Goal: Task Accomplishment & Management: Use online tool/utility

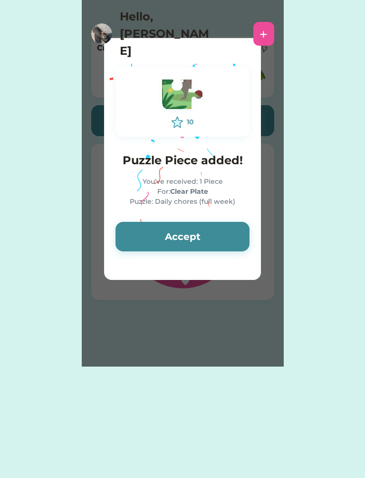
click at [189, 248] on button "Accept" at bounding box center [183, 236] width 134 height 29
click at [184, 236] on button "Accept" at bounding box center [183, 236] width 134 height 29
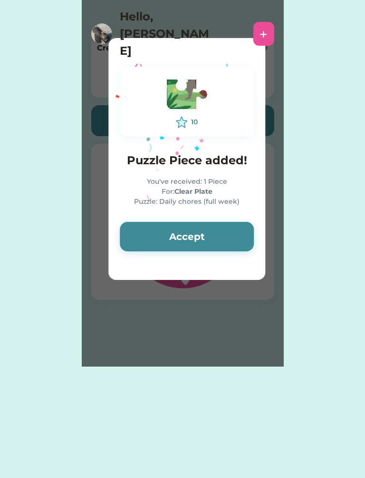
click at [185, 231] on button "Accept" at bounding box center [187, 236] width 134 height 29
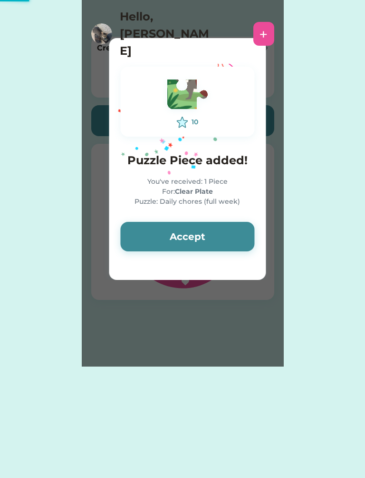
click at [185, 233] on button "Accept" at bounding box center [187, 236] width 134 height 29
click at [183, 236] on button "Accept" at bounding box center [187, 236] width 134 height 29
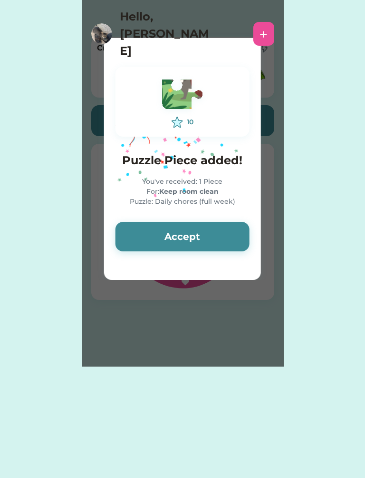
click at [184, 235] on button "Accept" at bounding box center [183, 236] width 134 height 29
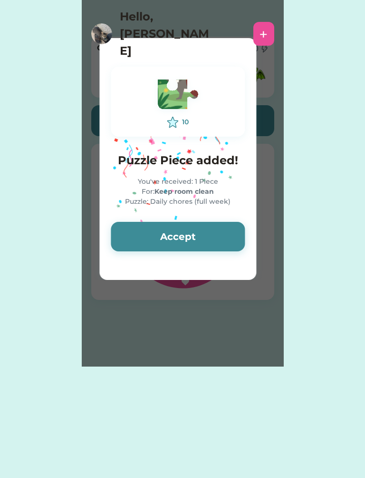
click at [185, 232] on button "Accept" at bounding box center [178, 236] width 134 height 29
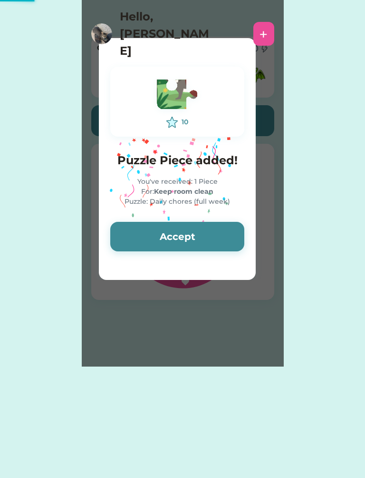
click at [185, 229] on button "Accept" at bounding box center [177, 236] width 134 height 29
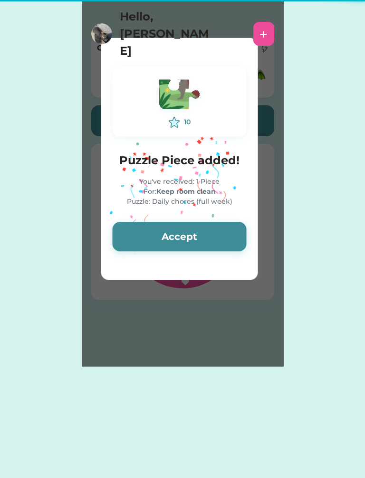
click at [184, 229] on button "Accept" at bounding box center [180, 236] width 134 height 29
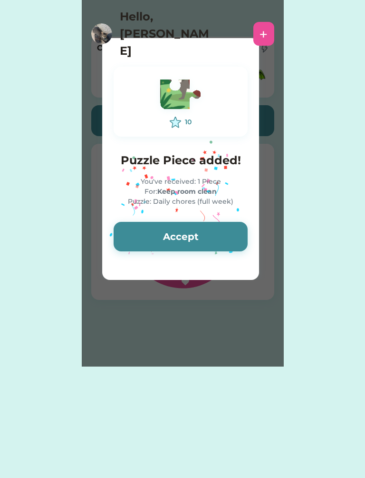
click at [183, 233] on button "Accept" at bounding box center [181, 236] width 134 height 29
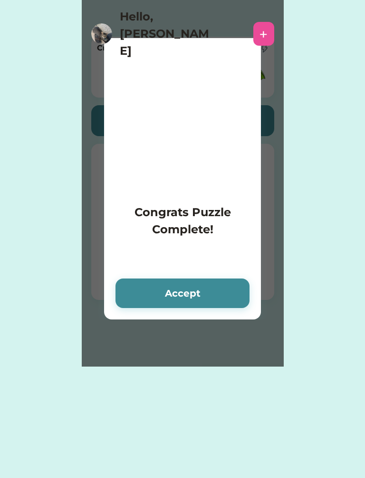
click at [184, 235] on h4 "Congrats Puzzle Complete!" at bounding box center [183, 221] width 134 height 34
click at [177, 285] on button "Accept" at bounding box center [183, 292] width 134 height 29
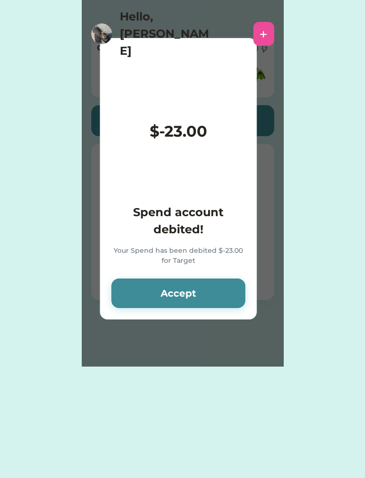
click at [164, 294] on button "Accept" at bounding box center [178, 292] width 134 height 29
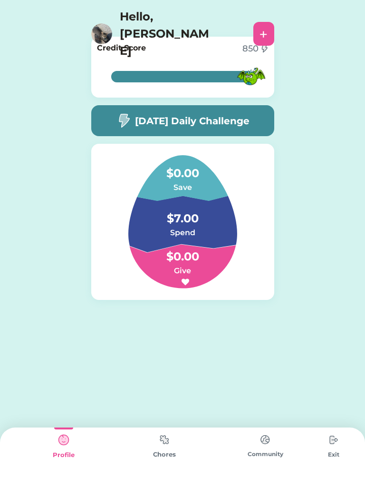
click at [222, 122] on h5 "[DATE] Daily Challenge" at bounding box center [192, 121] width 115 height 14
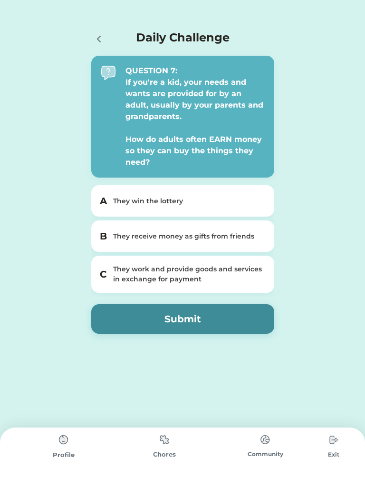
click at [94, 37] on icon at bounding box center [98, 38] width 11 height 11
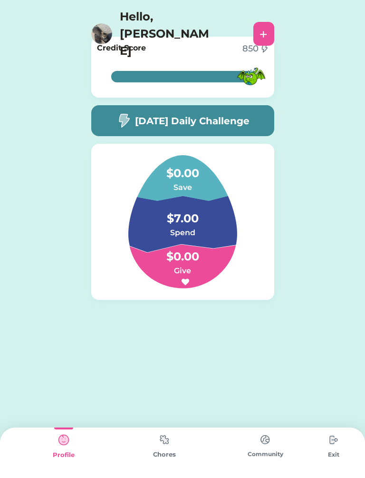
click at [255, 127] on div "[DATE] Daily Challenge" at bounding box center [182, 120] width 183 height 31
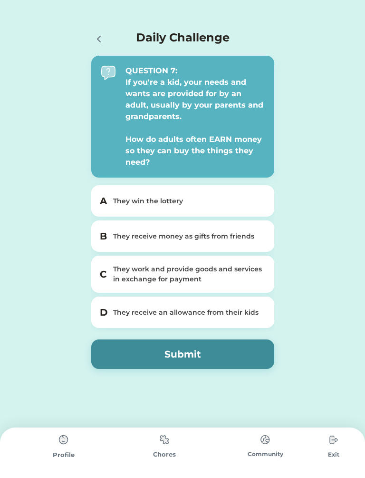
click at [214, 268] on div "They work and provide goods and services in exchange for payment" at bounding box center [188, 274] width 151 height 20
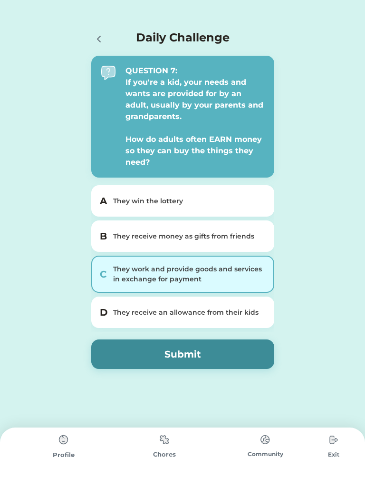
click at [214, 354] on button "Submit" at bounding box center [182, 353] width 183 height 29
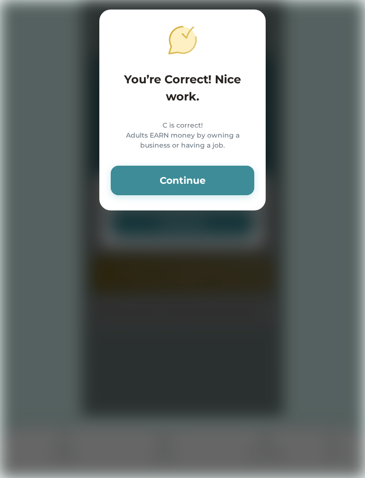
click at [231, 192] on button "Continue" at bounding box center [183, 180] width 144 height 29
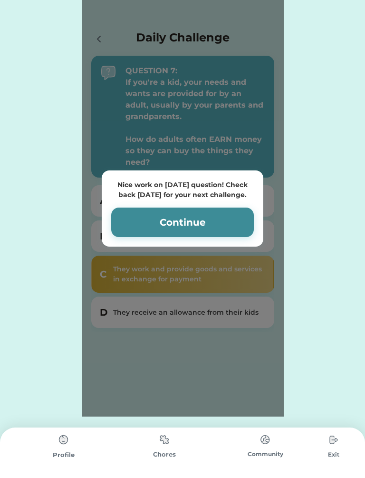
click at [223, 222] on button "Continue" at bounding box center [182, 221] width 143 height 29
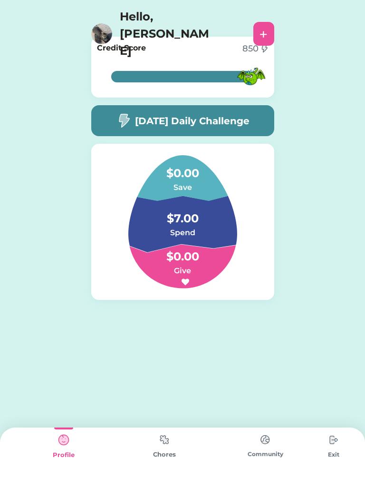
click at [169, 448] on img at bounding box center [164, 439] width 19 height 19
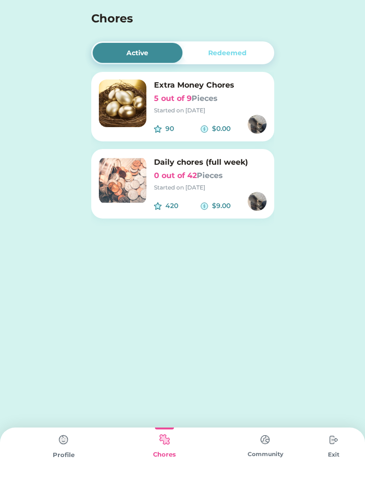
click at [116, 166] on img at bounding box center [123, 180] width 48 height 48
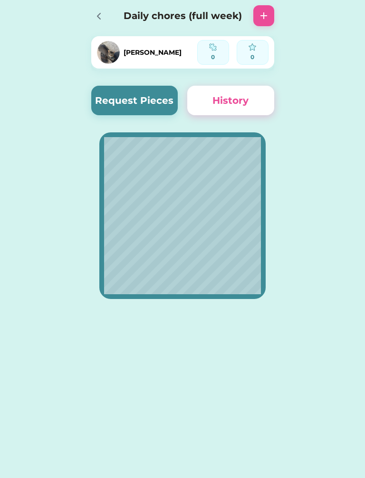
click at [135, 93] on button "Request Pieces" at bounding box center [134, 100] width 87 height 29
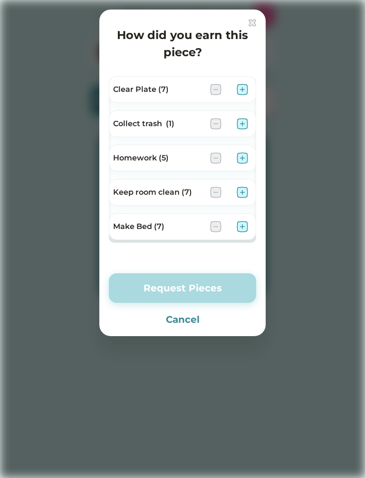
click at [242, 85] on img at bounding box center [242, 89] width 11 height 11
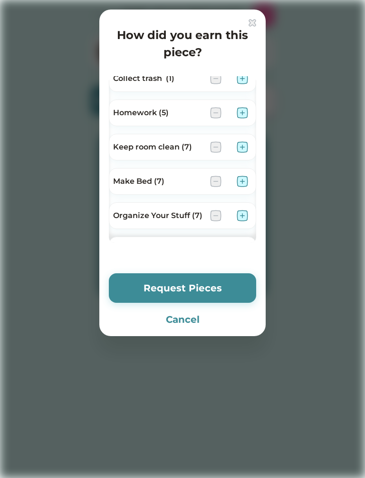
scroll to position [48, 0]
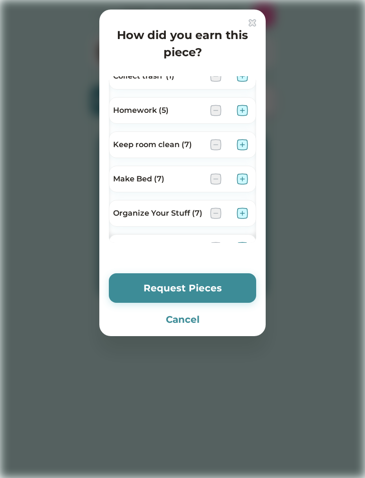
click at [246, 147] on img at bounding box center [242, 144] width 11 height 11
click at [246, 178] on img at bounding box center [242, 178] width 11 height 11
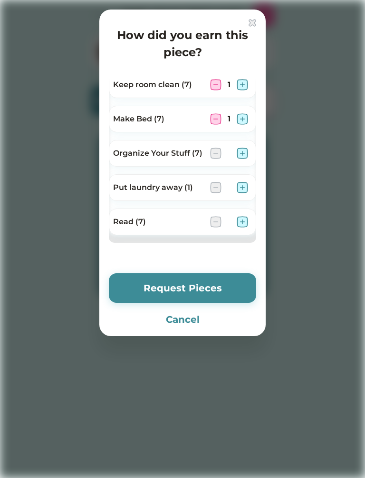
scroll to position [107, 0]
click at [242, 148] on img at bounding box center [242, 152] width 11 height 11
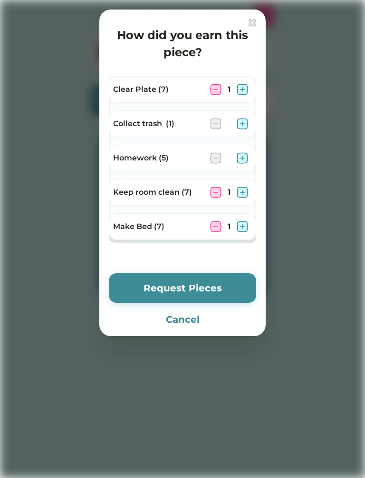
scroll to position [0, 0]
click at [221, 283] on button "Request Pieces" at bounding box center [182, 287] width 147 height 29
